Goal: Entertainment & Leisure: Consume media (video, audio)

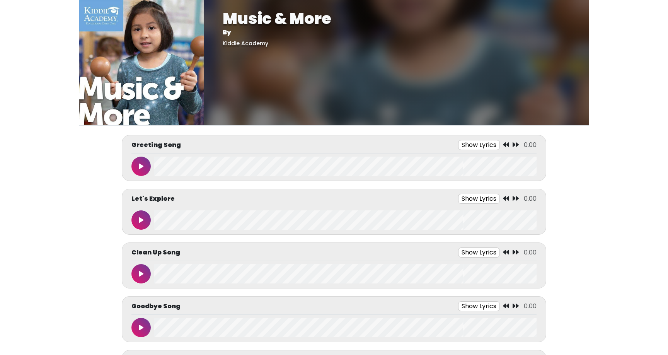
click at [147, 165] on button at bounding box center [140, 166] width 19 height 19
click at [236, 172] on wave at bounding box center [345, 166] width 383 height 19
click at [294, 168] on wave at bounding box center [345, 166] width 383 height 19
click at [473, 146] on button "Show Lyrics" at bounding box center [466, 145] width 42 height 10
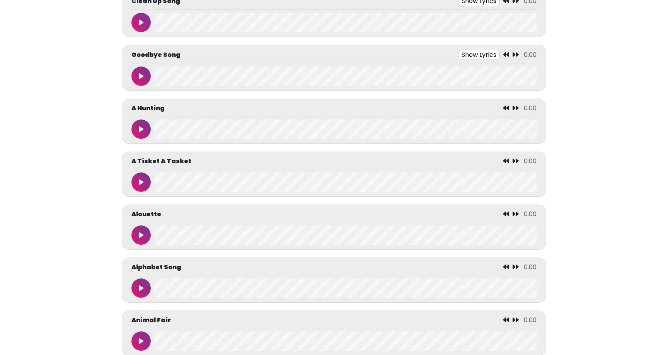
scroll to position [488, 0]
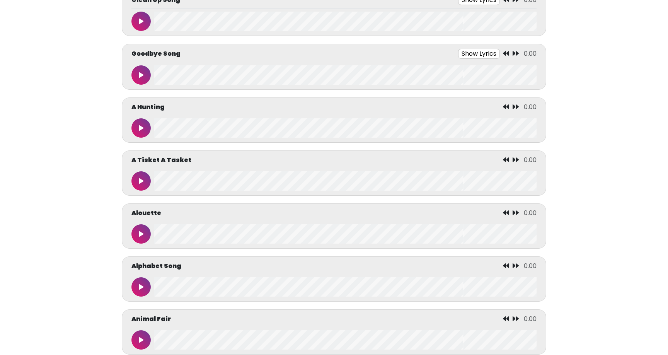
click at [141, 294] on button at bounding box center [140, 286] width 19 height 19
click at [280, 289] on wave at bounding box center [345, 286] width 383 height 19
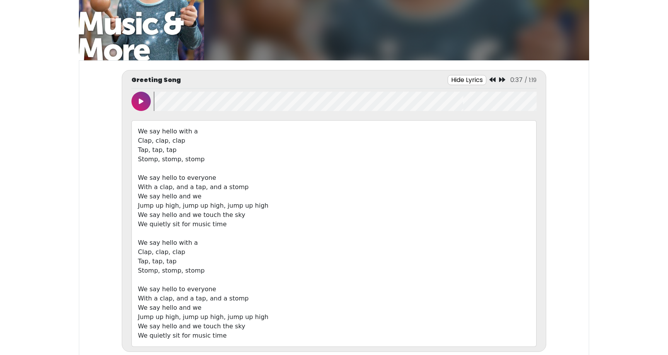
scroll to position [66, 0]
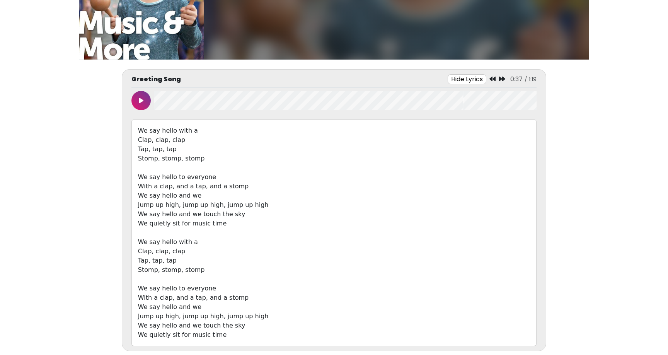
click at [474, 81] on button "Hide Lyrics" at bounding box center [466, 79] width 39 height 10
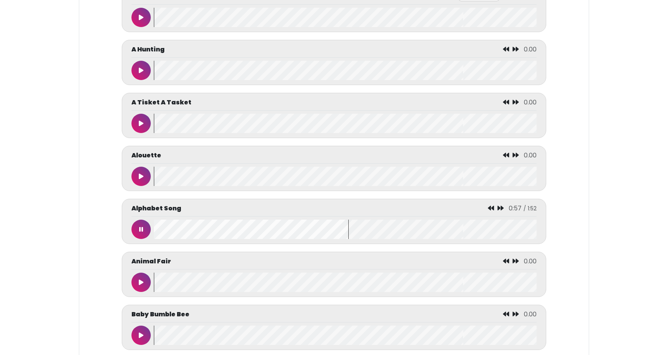
scroll to position [346, 0]
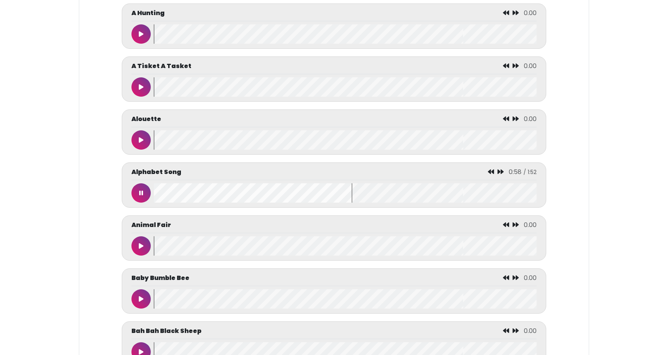
click at [143, 191] on button at bounding box center [140, 192] width 19 height 19
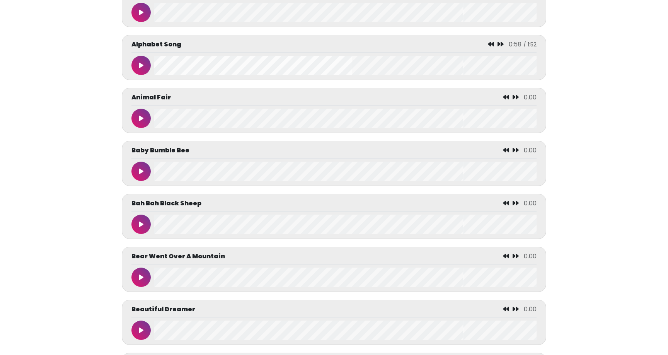
scroll to position [0, 0]
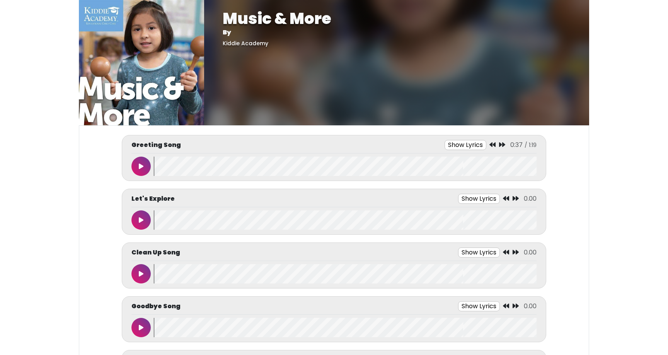
click at [97, 13] on img at bounding box center [141, 62] width 125 height 125
